Goal: Task Accomplishment & Management: Use online tool/utility

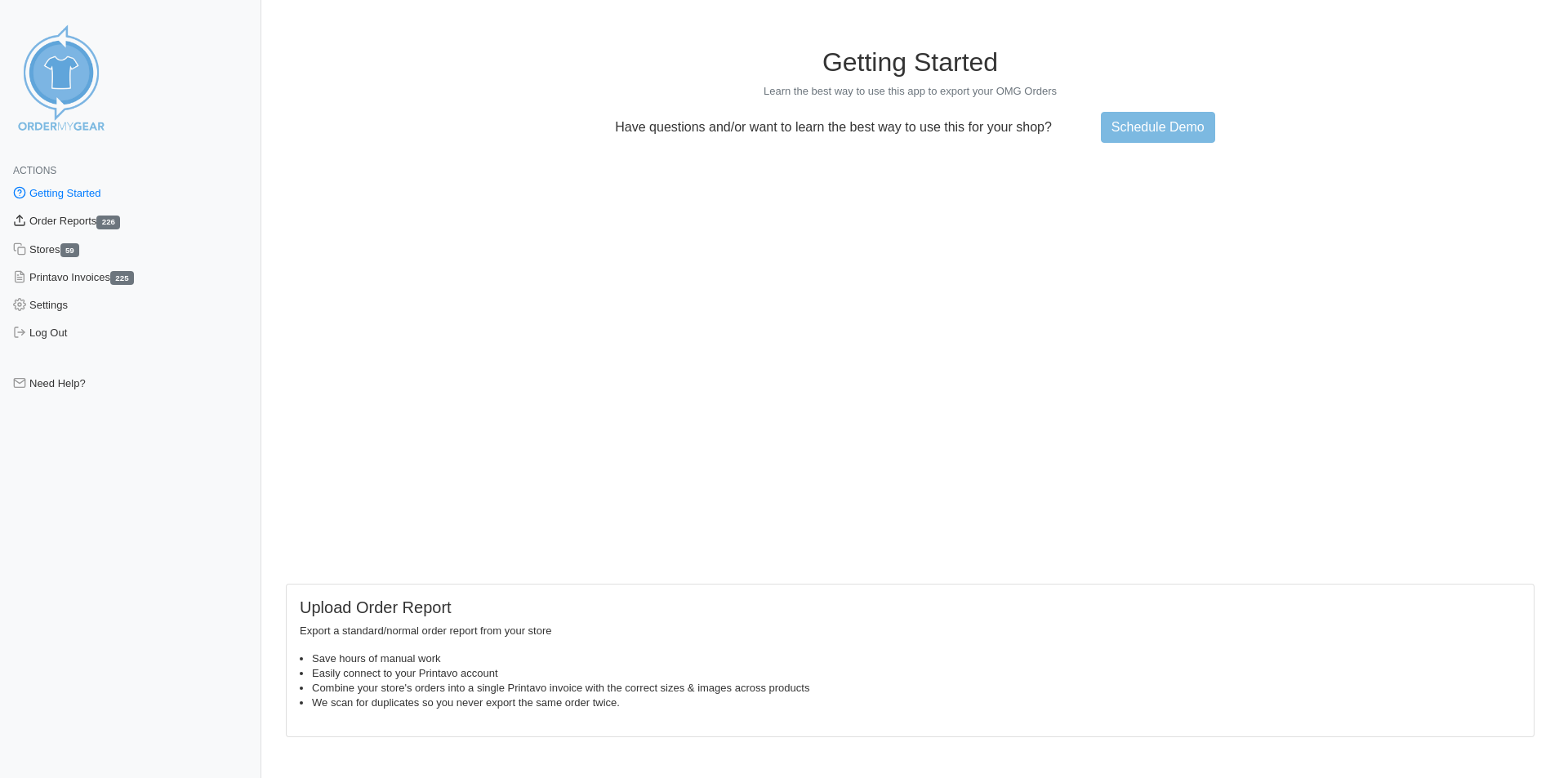
click at [102, 223] on link "Order Reports 226" at bounding box center [131, 221] width 261 height 28
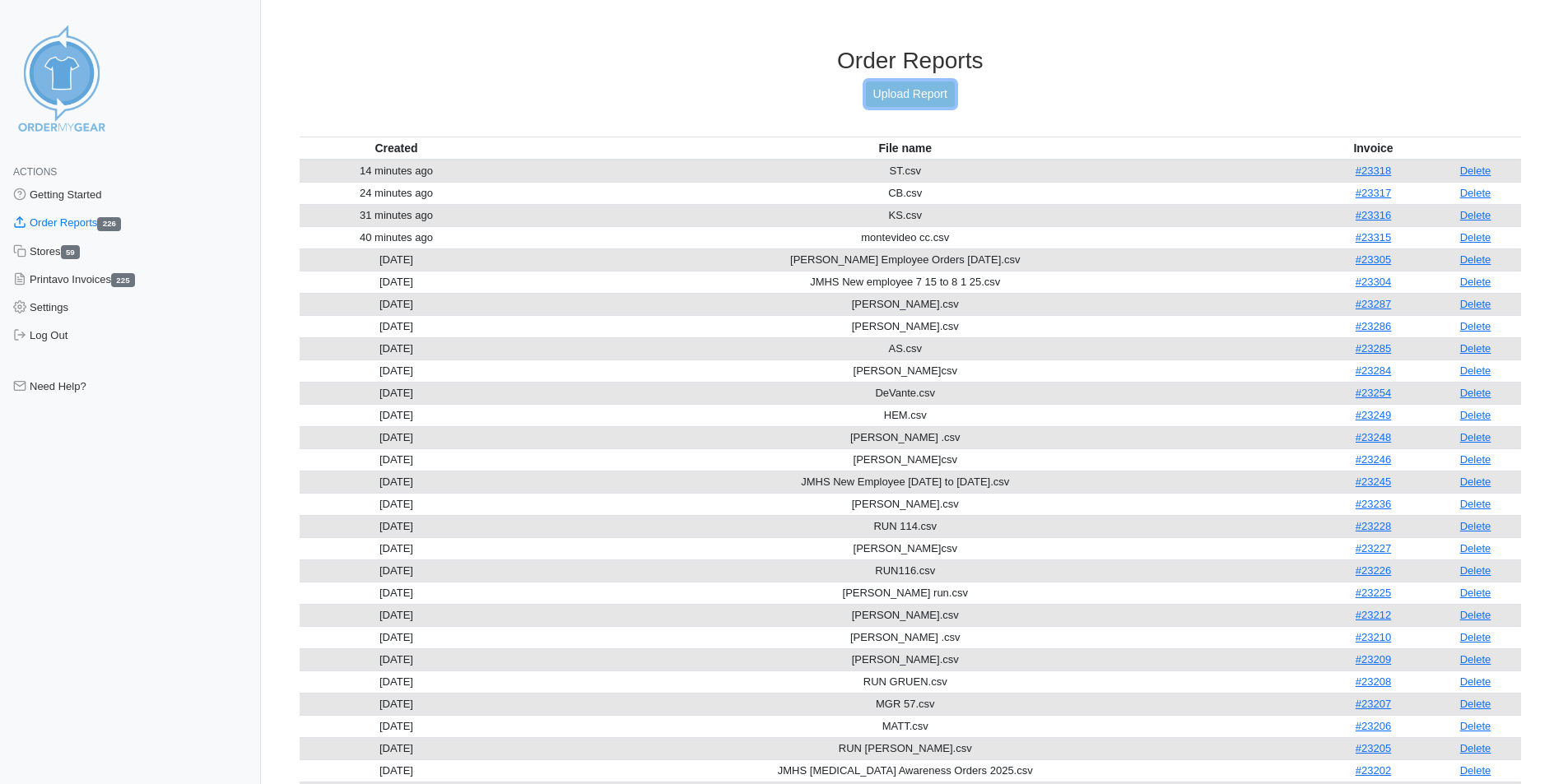
click at [899, 83] on link "Upload Report" at bounding box center [910, 95] width 89 height 26
click at [893, 95] on link "Upload Report" at bounding box center [910, 95] width 89 height 26
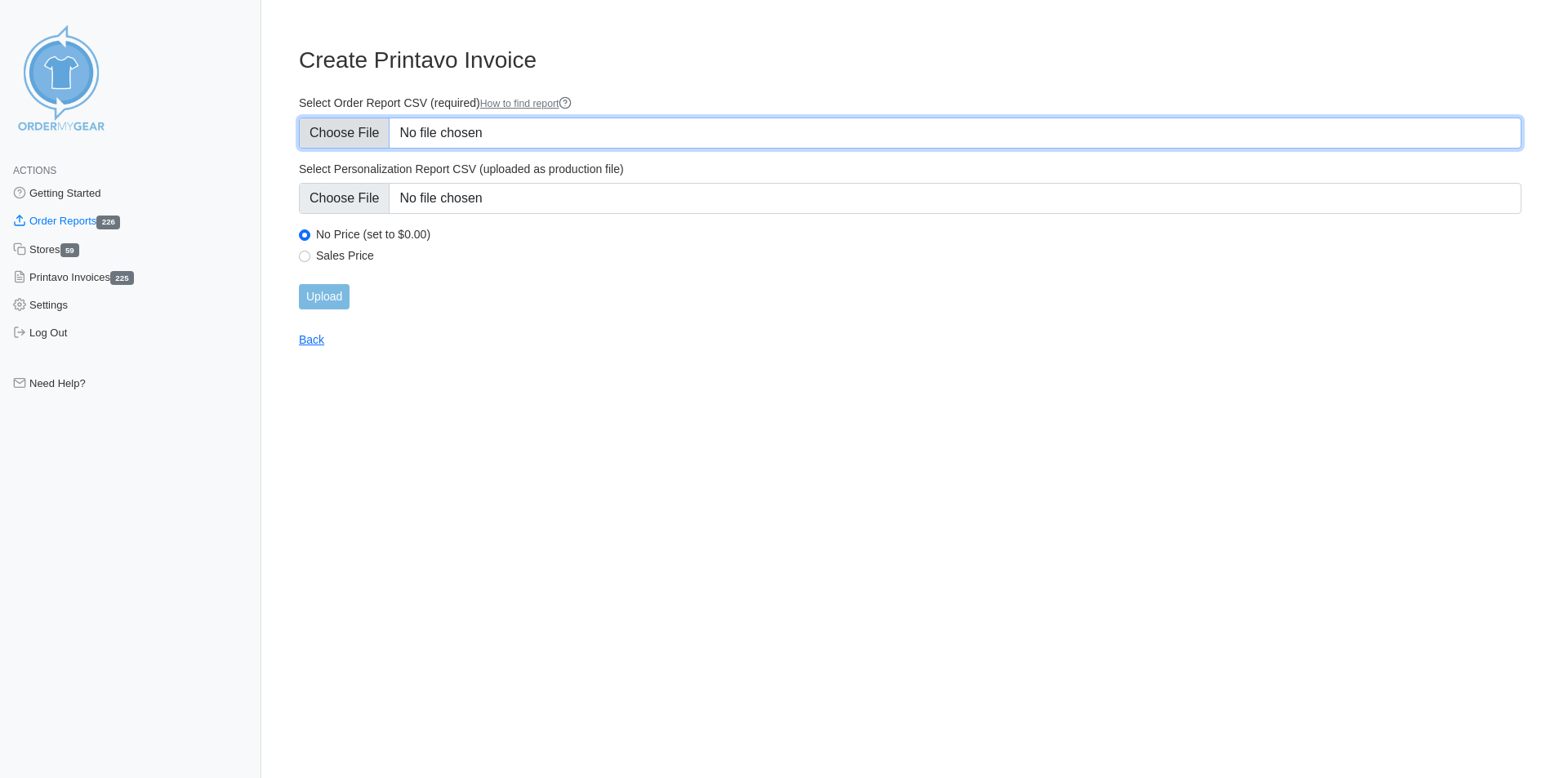
click at [504, 125] on input "Select Order Report CSV (required) How to find report" at bounding box center [910, 132] width 1223 height 31
type input "C:\fakepath\DAN.csv"
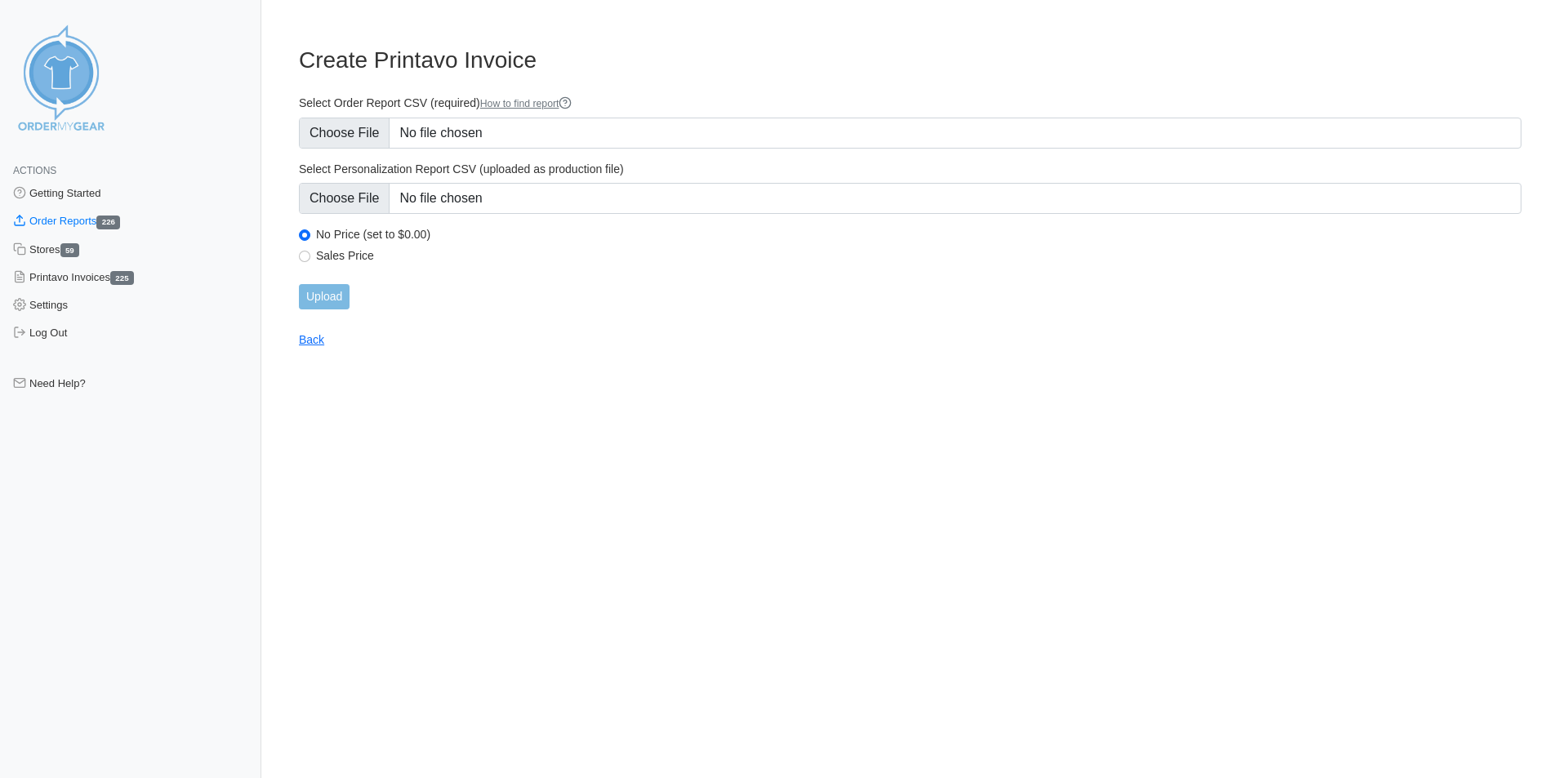
click at [312, 252] on div "Sales Price" at bounding box center [910, 258] width 1223 height 20
click at [303, 256] on input "Sales Price" at bounding box center [305, 257] width 12 height 12
radio input "true"
click at [325, 292] on input "Upload" at bounding box center [323, 298] width 50 height 26
